Goal: Task Accomplishment & Management: Use online tool/utility

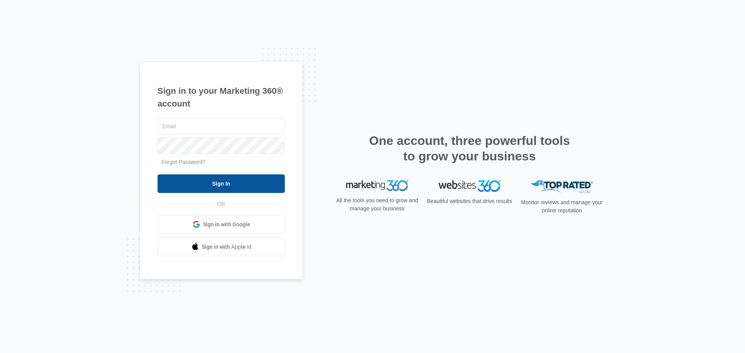
type input "info@sleeplittleton.com"
click at [268, 188] on input "Sign In" at bounding box center [220, 183] width 127 height 19
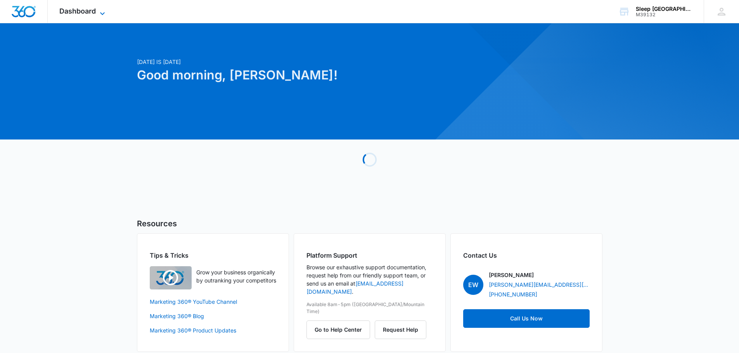
click at [93, 8] on span "Dashboard" at bounding box center [77, 11] width 36 height 8
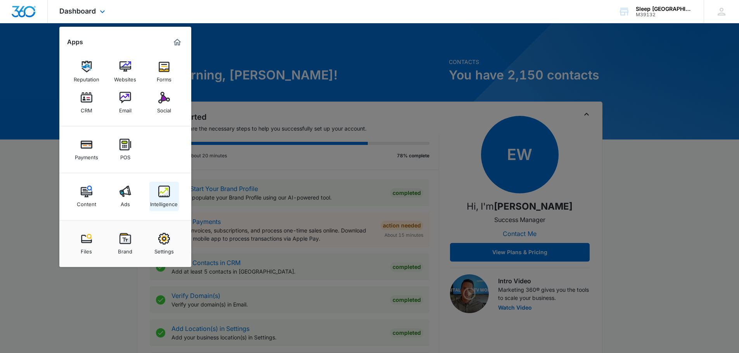
click at [160, 188] on img at bounding box center [164, 192] width 12 height 12
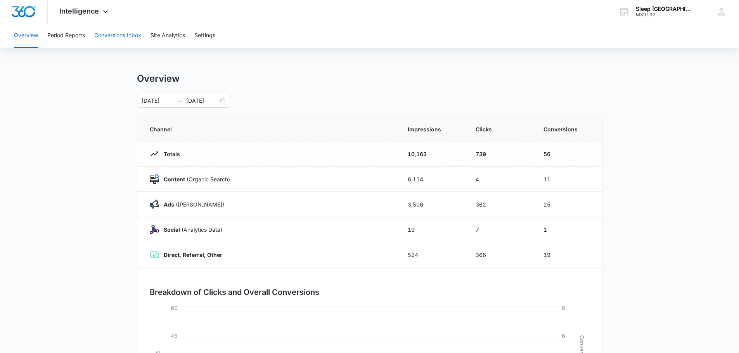
click at [130, 40] on button "Conversions Inbox" at bounding box center [117, 35] width 47 height 25
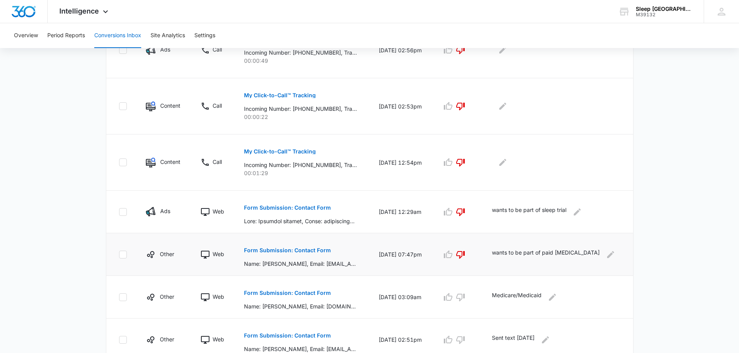
scroll to position [336, 0]
